Goal: Book appointment/travel/reservation

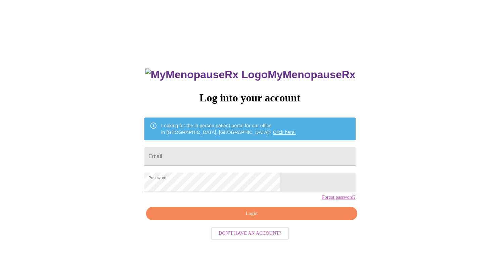
click at [254, 218] on span "Login" at bounding box center [251, 213] width 195 height 8
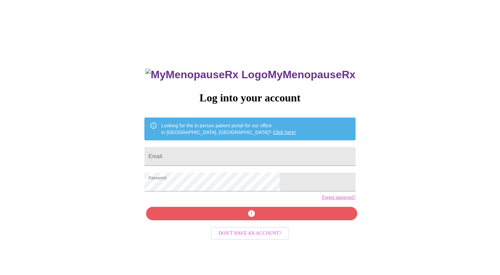
click at [254, 224] on div "MyMenopauseRx Log into your account Looking for the in person patient portal fo…" at bounding box center [250, 195] width 224 height 275
click at [205, 155] on input "Email" at bounding box center [249, 156] width 211 height 19
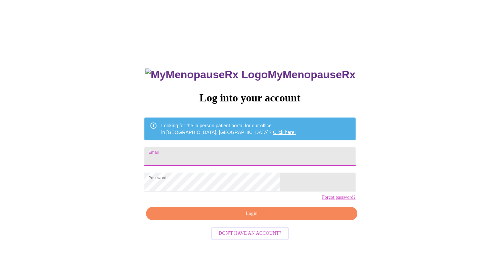
type input "[EMAIL_ADDRESS][DOMAIN_NAME]"
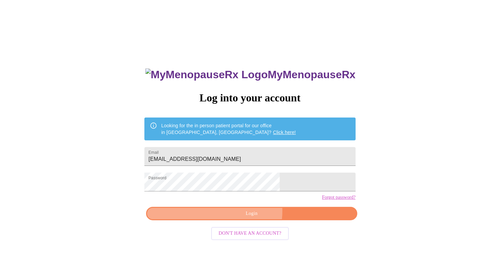
click at [248, 218] on span "Login" at bounding box center [251, 213] width 195 height 8
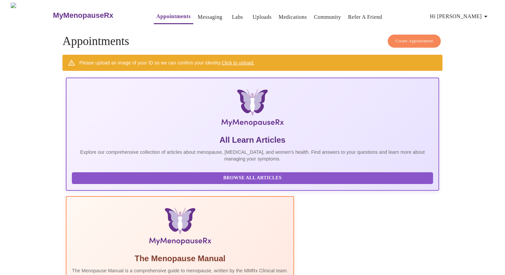
click at [238, 60] on link "Click to upload." at bounding box center [237, 62] width 33 height 5
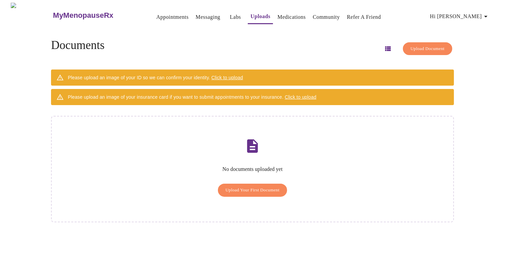
click at [156, 14] on link "Appointments" at bounding box center [172, 16] width 32 height 9
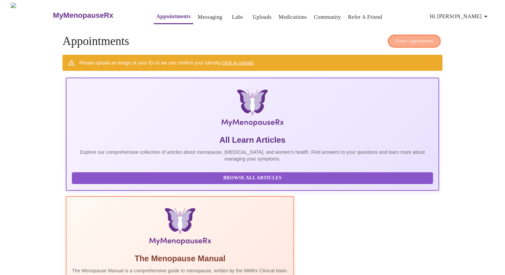
click at [421, 40] on span "Create Appointment" at bounding box center [414, 41] width 38 height 8
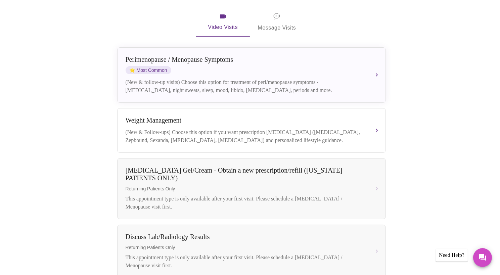
scroll to position [134, 0]
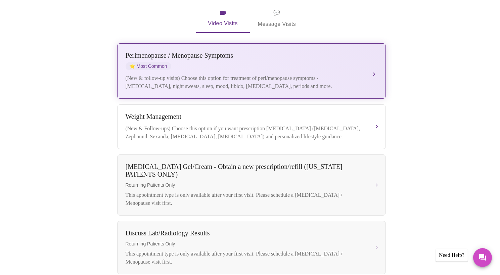
click at [368, 67] on div "[MEDICAL_DATA] / Menopause Symptoms ⭐ Most Common (New & follow-up visits) Choo…" at bounding box center [251, 71] width 252 height 39
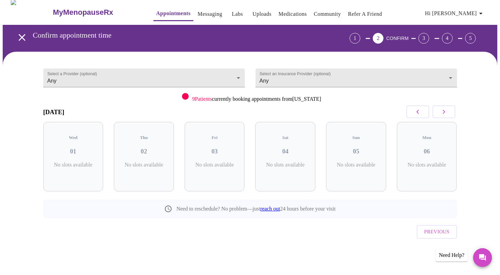
scroll to position [0, 0]
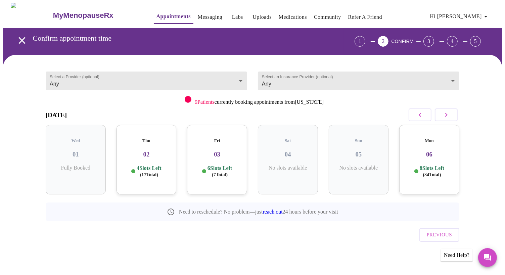
click at [216, 165] on p "6 Slots Left ( 7 Total)" at bounding box center [219, 171] width 24 height 13
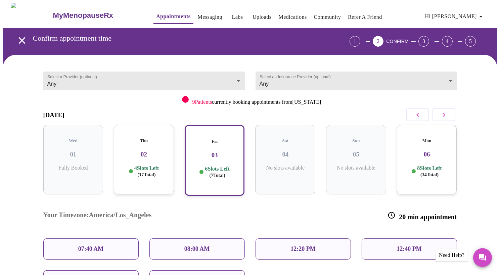
click at [145, 165] on p "4 Slots Left ( 17 Total)" at bounding box center [146, 171] width 24 height 13
